Goal: Browse casually: Explore the website without a specific task or goal

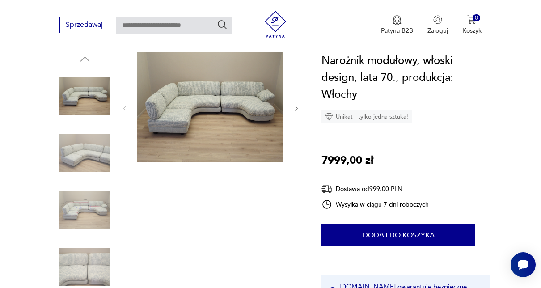
scroll to position [85, 0]
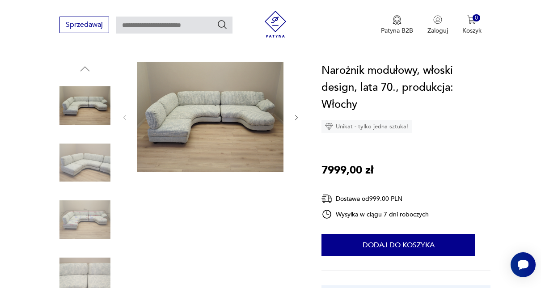
click at [293, 116] on icon "button" at bounding box center [296, 117] width 7 height 7
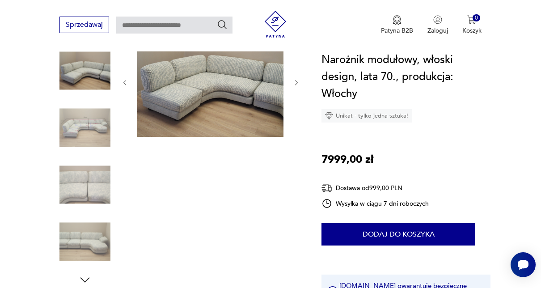
scroll to position [121, 0]
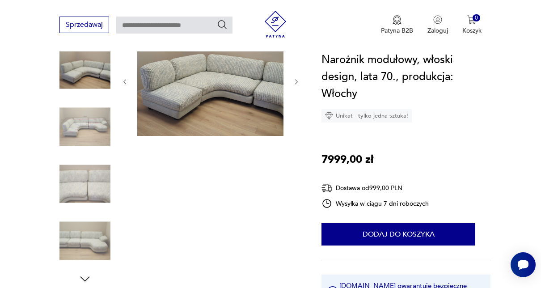
click at [83, 236] on img at bounding box center [84, 240] width 51 height 51
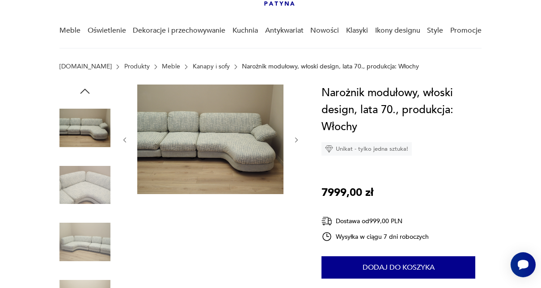
scroll to position [33, 0]
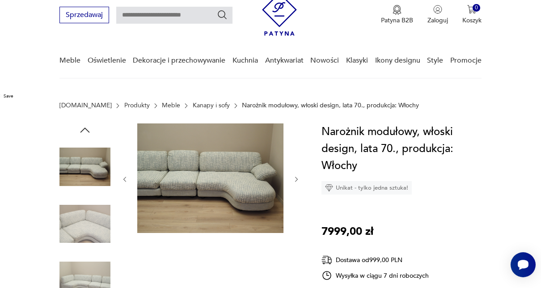
click at [217, 182] on img at bounding box center [210, 178] width 146 height 110
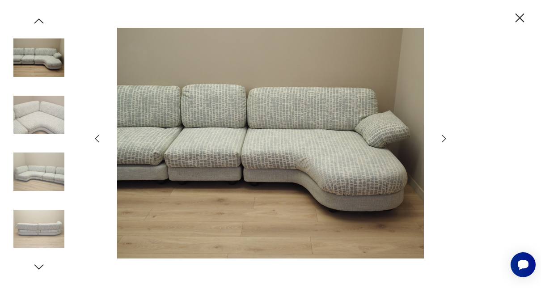
click at [442, 139] on icon "button" at bounding box center [443, 138] width 11 height 11
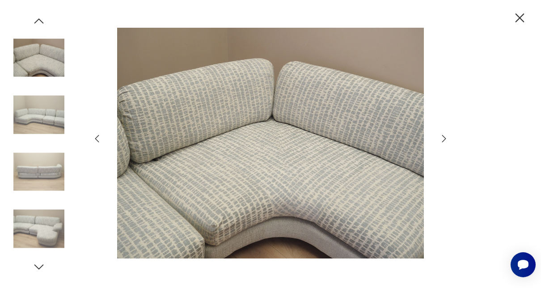
click at [442, 139] on icon "button" at bounding box center [443, 138] width 11 height 11
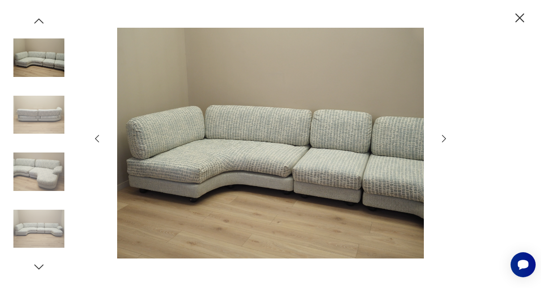
click at [442, 139] on icon "button" at bounding box center [443, 138] width 11 height 11
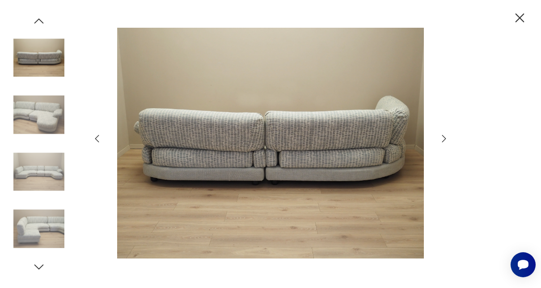
click at [442, 139] on icon "button" at bounding box center [443, 138] width 11 height 11
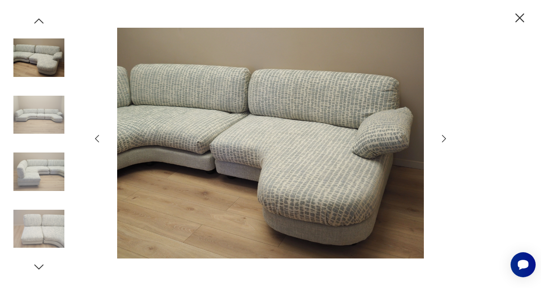
click at [442, 139] on icon "button" at bounding box center [443, 138] width 11 height 11
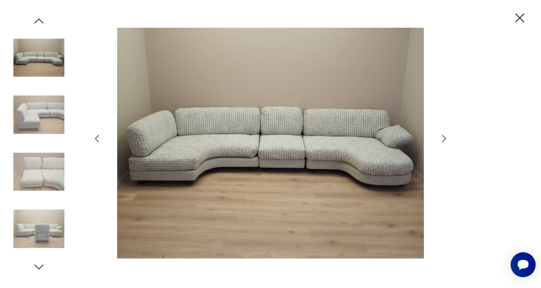
click at [442, 139] on icon "button" at bounding box center [443, 138] width 11 height 11
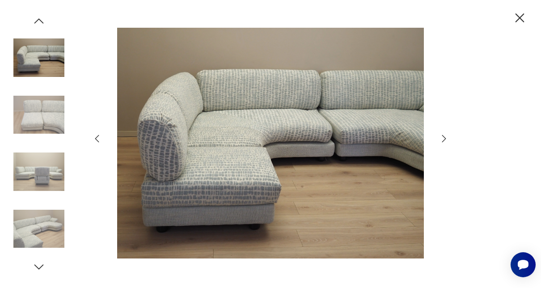
click at [442, 139] on icon "button" at bounding box center [443, 138] width 11 height 11
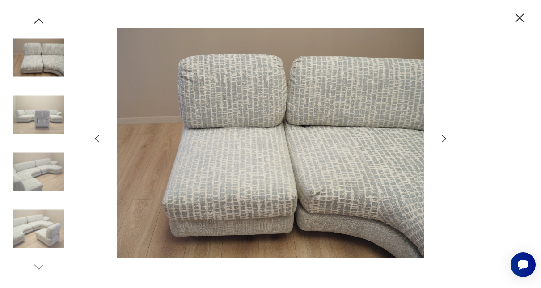
click at [518, 16] on icon "button" at bounding box center [519, 17] width 9 height 9
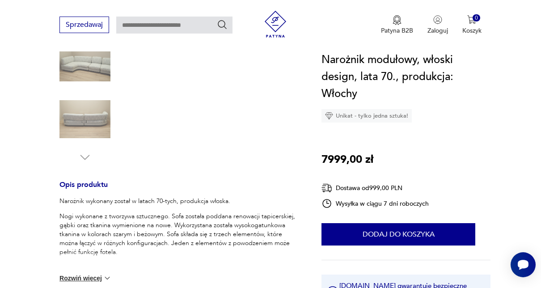
scroll to position [256, 0]
